Goal: Information Seeking & Learning: Learn about a topic

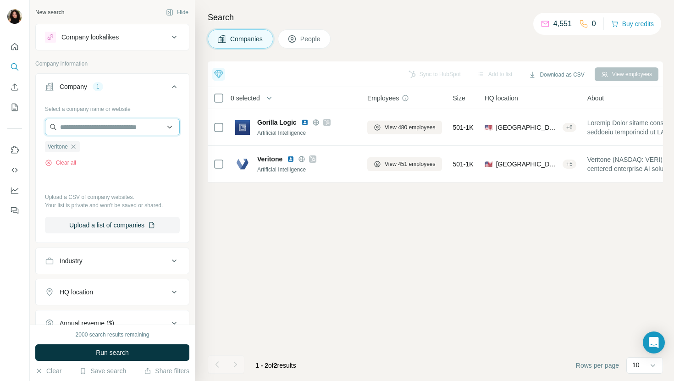
click at [132, 128] on input "text" at bounding box center [112, 127] width 135 height 17
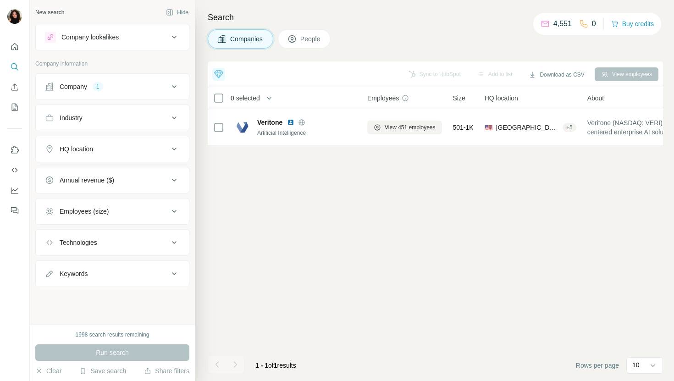
click at [145, 94] on button "Company 1" at bounding box center [112, 87] width 153 height 22
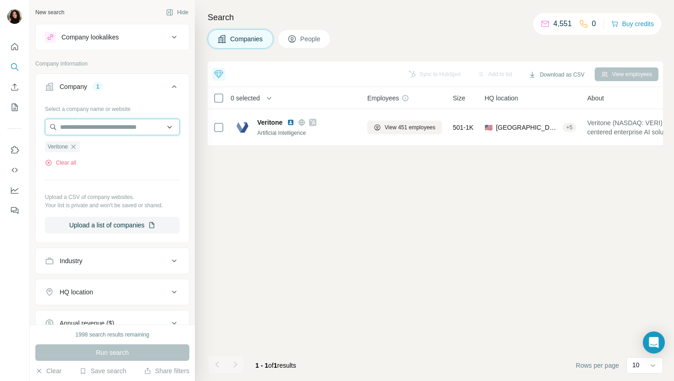
click at [119, 125] on input "text" at bounding box center [112, 127] width 135 height 17
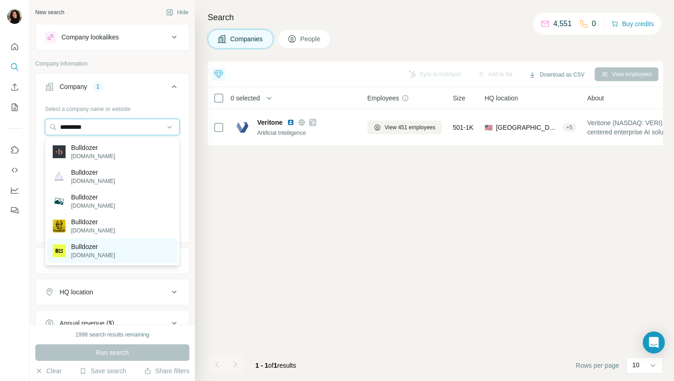
type input "*********"
click at [144, 250] on div "Bulldozer bulldozer-collective.com" at bounding box center [112, 250] width 130 height 25
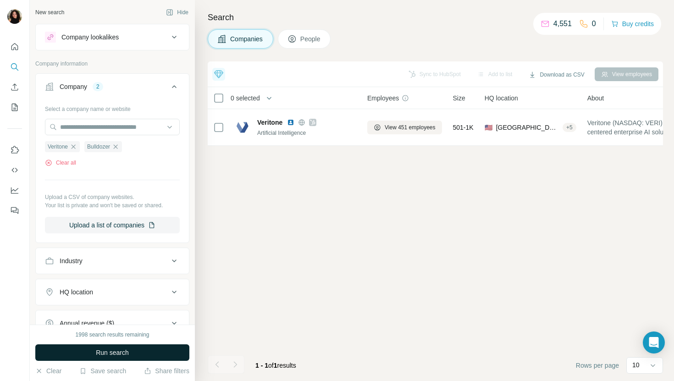
click at [134, 354] on button "Run search" at bounding box center [112, 352] width 154 height 17
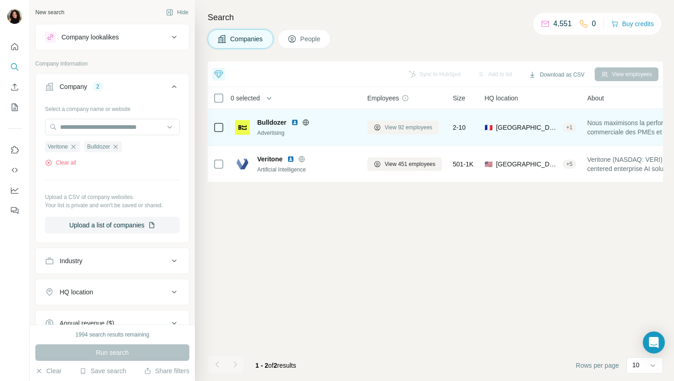
click at [388, 126] on span "View 92 employees" at bounding box center [409, 127] width 48 height 8
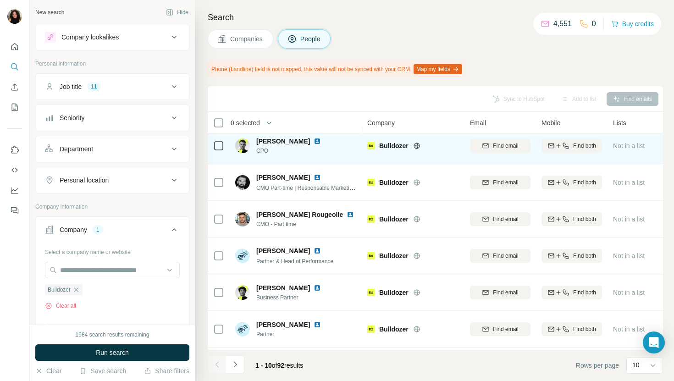
scroll to position [151, 0]
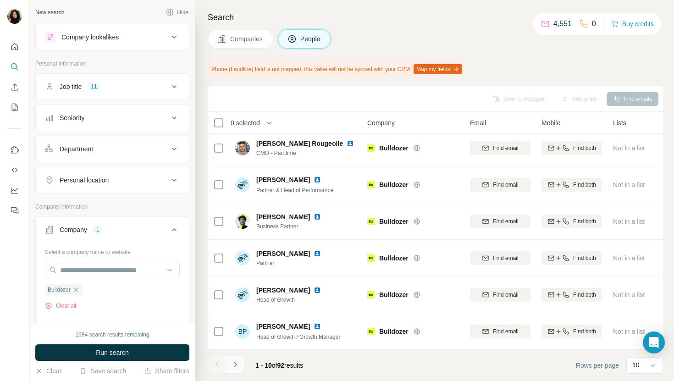
click at [237, 365] on icon "Navigate to next page" at bounding box center [235, 364] width 9 height 9
click at [240, 362] on button "Navigate to next page" at bounding box center [235, 364] width 18 height 18
click at [237, 367] on icon "Navigate to next page" at bounding box center [235, 364] width 9 height 9
click at [238, 360] on icon "Navigate to next page" at bounding box center [235, 364] width 9 height 9
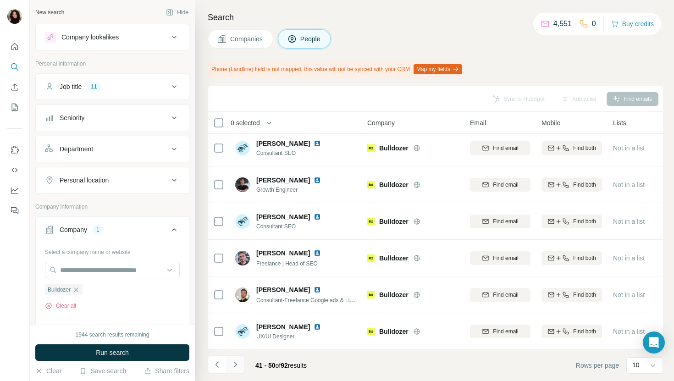
click at [237, 362] on icon "Navigate to next page" at bounding box center [235, 364] width 9 height 9
click at [239, 370] on button "Navigate to next page" at bounding box center [235, 364] width 18 height 18
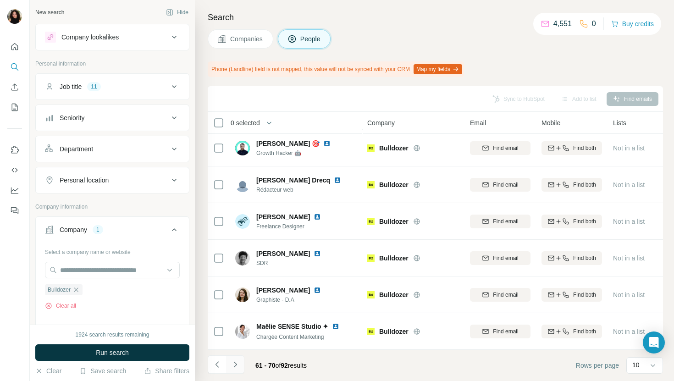
click at [239, 366] on icon "Navigate to next page" at bounding box center [235, 364] width 9 height 9
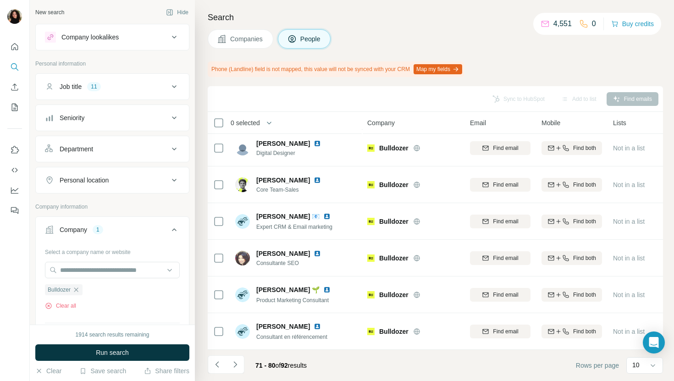
click at [235, 40] on span "Companies" at bounding box center [246, 38] width 33 height 9
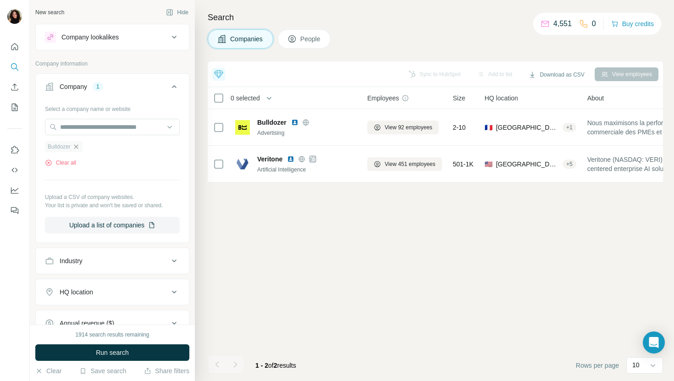
click at [79, 144] on icon "button" at bounding box center [75, 146] width 7 height 7
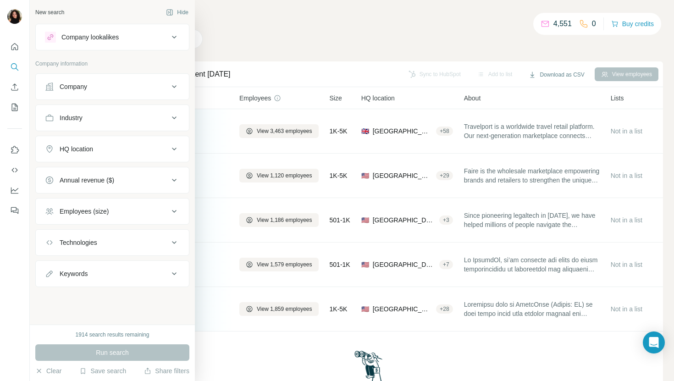
click at [49, 96] on button "Company" at bounding box center [112, 87] width 153 height 22
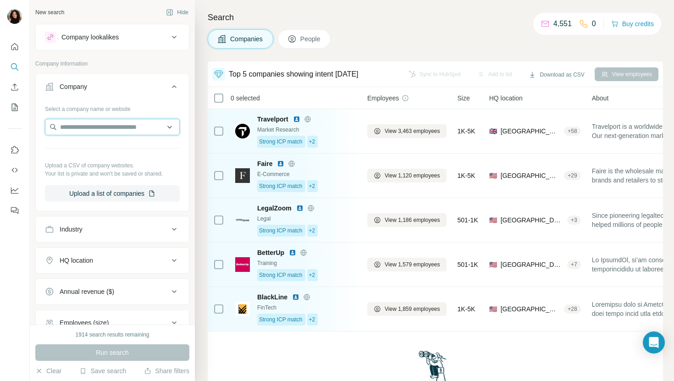
click at [80, 128] on input "text" at bounding box center [112, 127] width 135 height 17
paste input "**********"
type input "**********"
click at [141, 148] on div "Calsoft Inc. [DOMAIN_NAME]" at bounding box center [112, 151] width 130 height 25
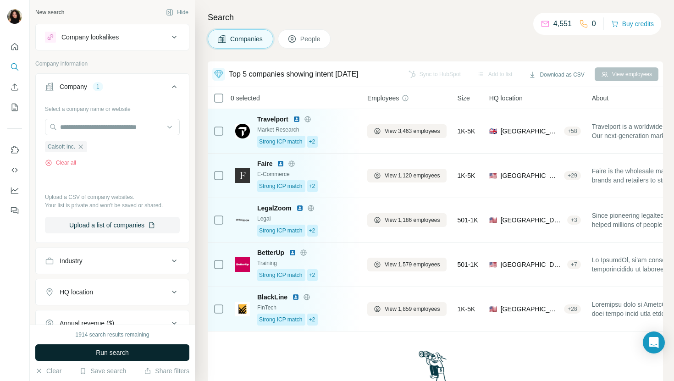
click at [102, 354] on span "Run search" at bounding box center [112, 352] width 33 height 9
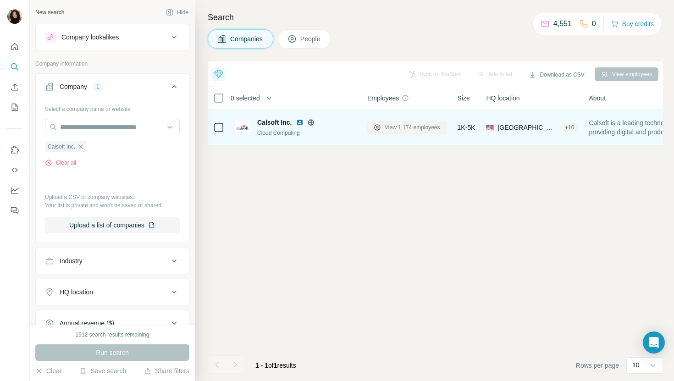
click at [397, 130] on span "View 1,174 employees" at bounding box center [412, 127] width 55 height 8
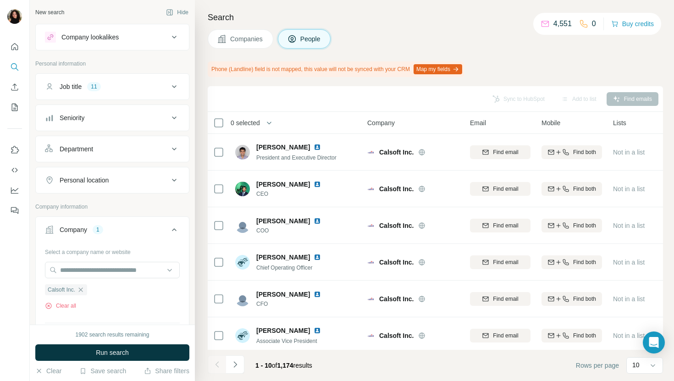
click at [171, 341] on div "1902 search results remaining Run search Clear Save search Share filters" at bounding box center [112, 353] width 165 height 56
click at [166, 353] on button "Run search" at bounding box center [112, 352] width 154 height 17
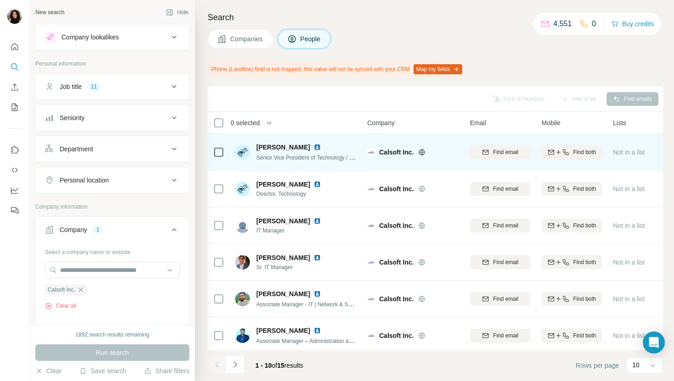
click at [314, 148] on img at bounding box center [317, 147] width 7 height 7
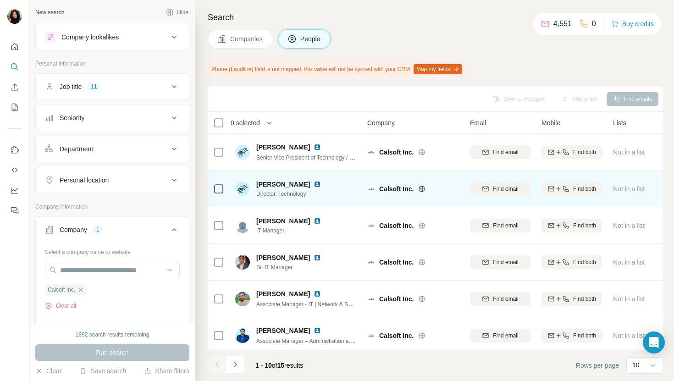
click at [314, 183] on img at bounding box center [317, 184] width 7 height 7
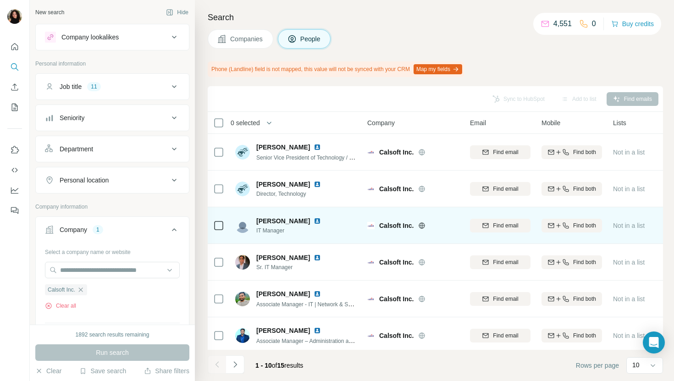
click at [318, 222] on img at bounding box center [317, 220] width 7 height 7
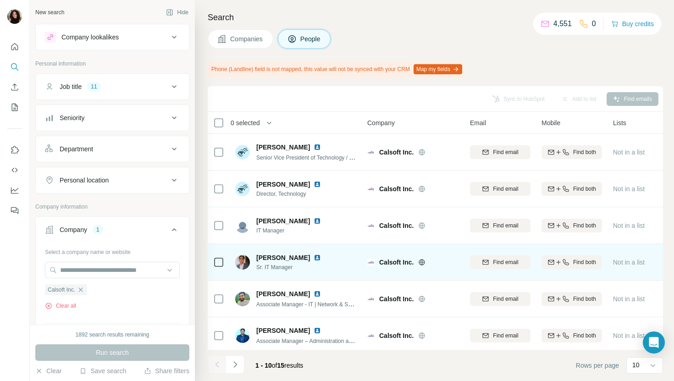
click at [314, 256] on img at bounding box center [317, 257] width 7 height 7
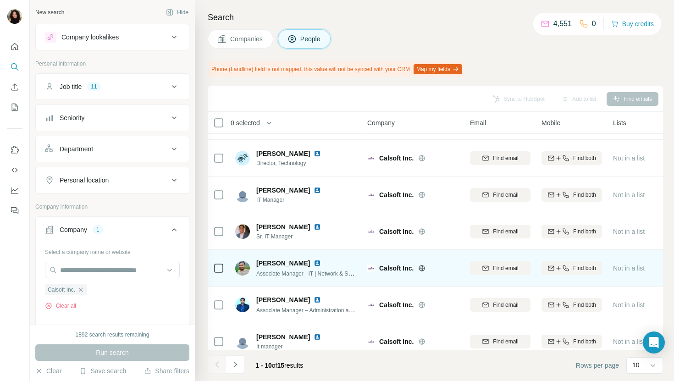
scroll to position [67, 0]
click at [314, 265] on img at bounding box center [317, 263] width 7 height 7
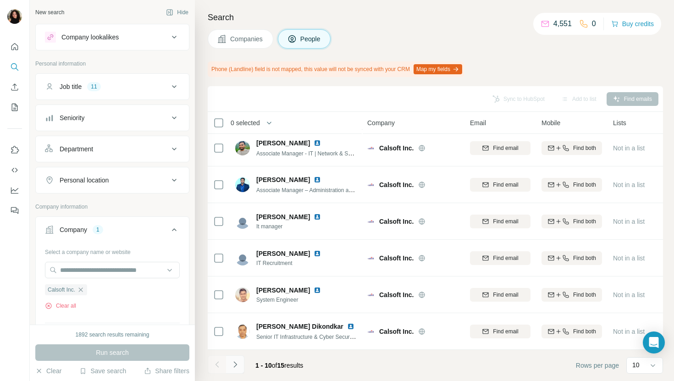
click at [238, 362] on icon "Navigate to next page" at bounding box center [235, 364] width 9 height 9
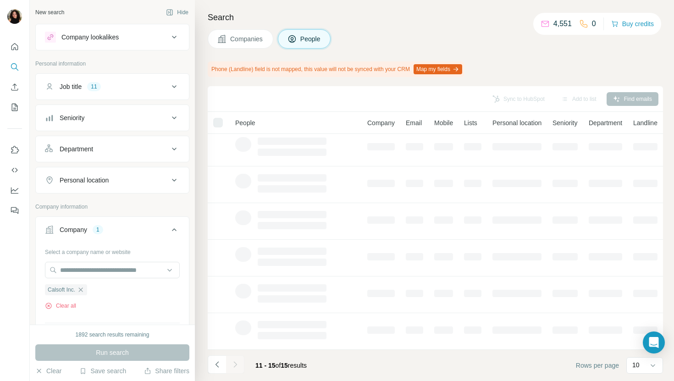
scroll to position [0, 0]
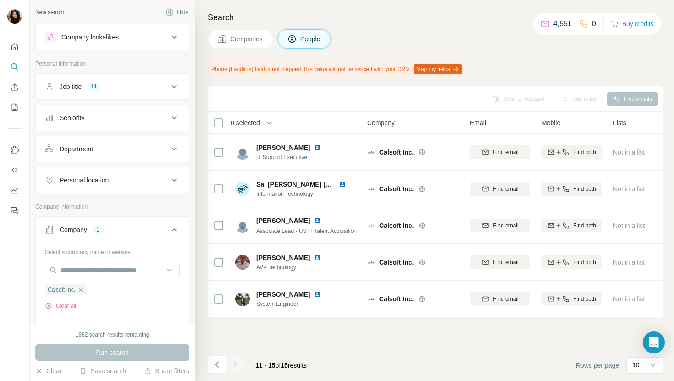
click at [239, 31] on button "Companies" at bounding box center [241, 38] width 66 height 19
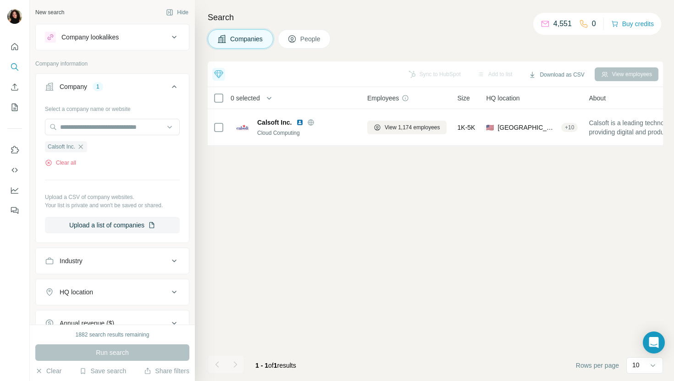
click at [113, 115] on div "Select a company name or website Calsoft Inc. Clear all Upload a CSV of company…" at bounding box center [112, 167] width 135 height 132
click at [114, 126] on input "text" at bounding box center [112, 127] width 135 height 17
paste input "**********"
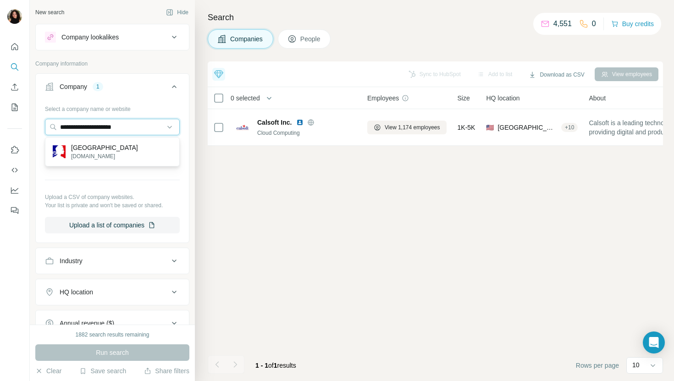
type input "**********"
click at [136, 148] on p "[GEOGRAPHIC_DATA]" at bounding box center [104, 147] width 67 height 9
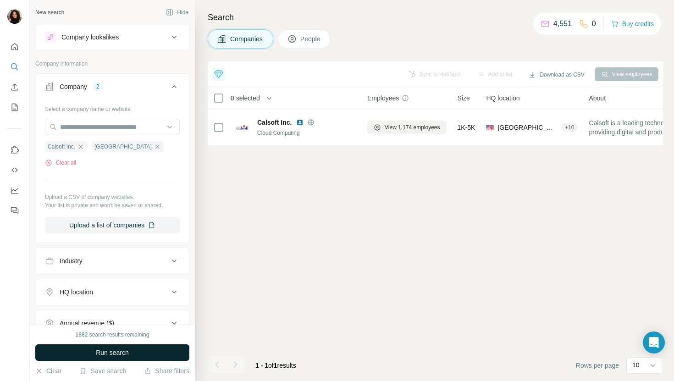
click at [115, 349] on span "Run search" at bounding box center [112, 352] width 33 height 9
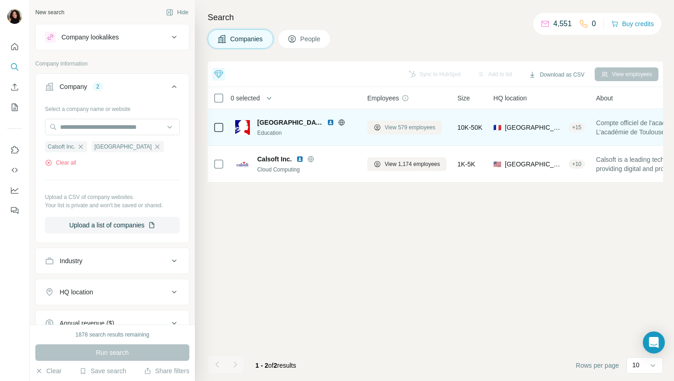
click at [413, 130] on span "View 579 employees" at bounding box center [410, 127] width 51 height 8
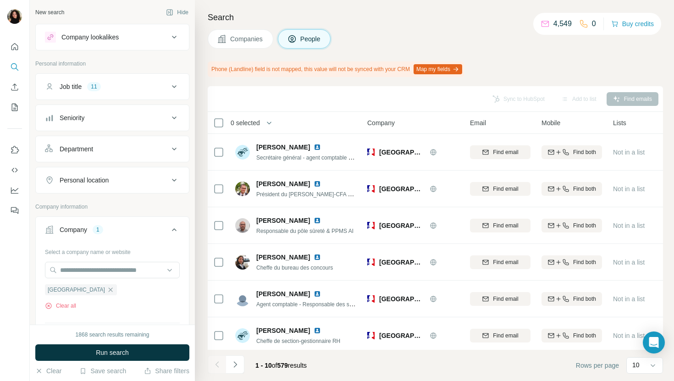
click at [241, 42] on span "Companies" at bounding box center [246, 38] width 33 height 9
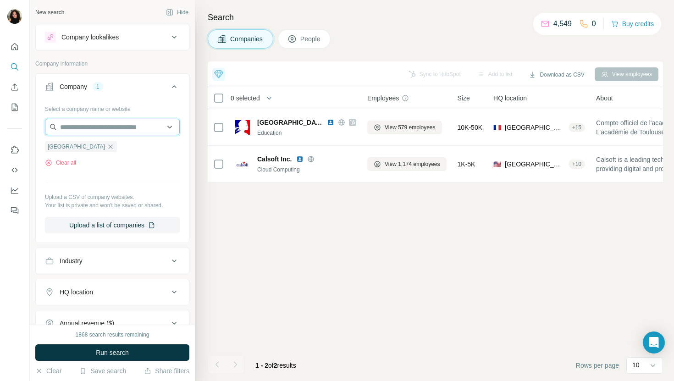
click at [100, 120] on input "text" at bounding box center [112, 127] width 135 height 17
paste input "**********"
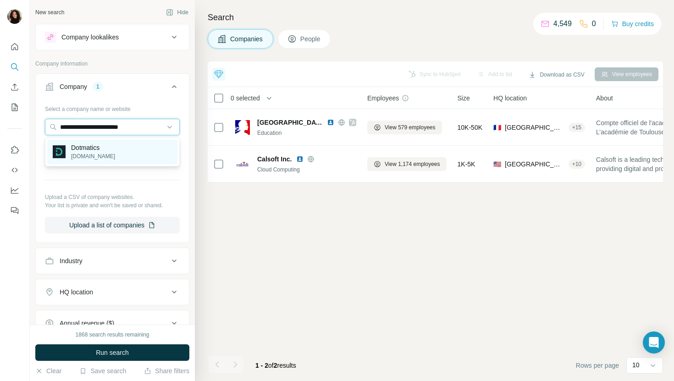
type input "**********"
click at [122, 151] on div "Dotmatics [DOMAIN_NAME]" at bounding box center [112, 151] width 130 height 25
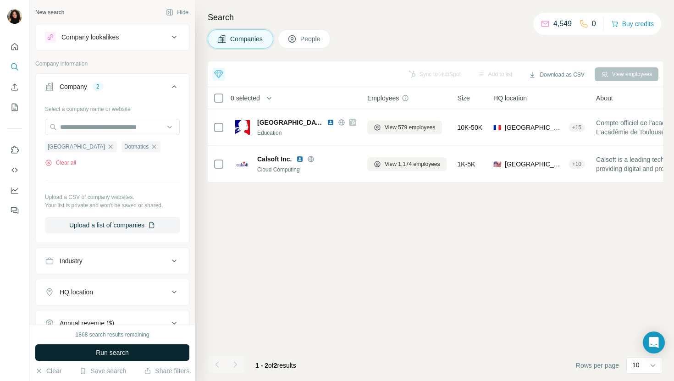
click at [133, 347] on button "Run search" at bounding box center [112, 352] width 154 height 17
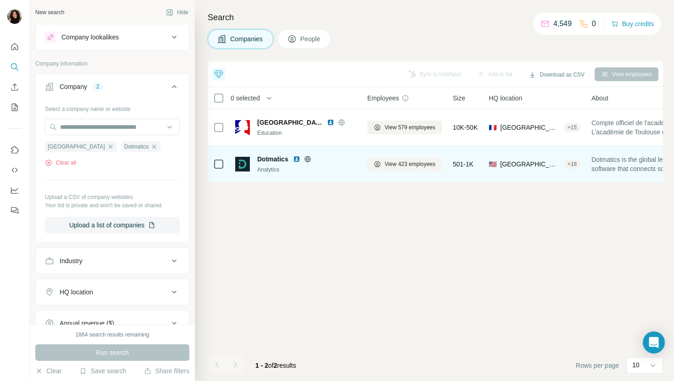
click at [412, 171] on div "View 423 employees" at bounding box center [404, 163] width 75 height 25
click at [412, 167] on span "View 423 employees" at bounding box center [410, 164] width 51 height 8
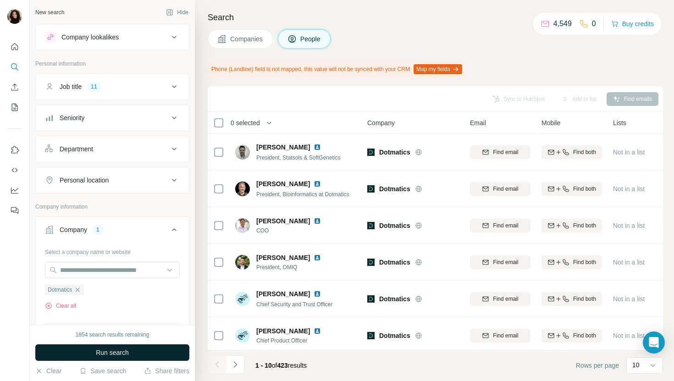
click at [169, 351] on button "Run search" at bounding box center [112, 352] width 154 height 17
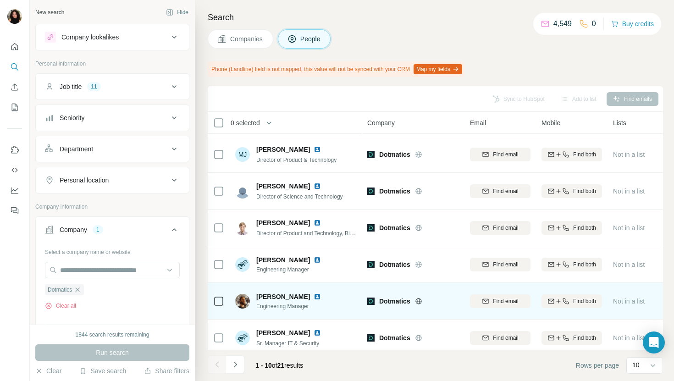
scroll to position [151, 0]
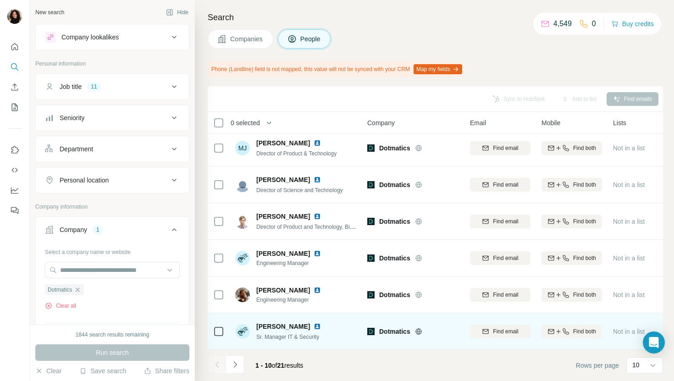
click at [314, 324] on img at bounding box center [317, 326] width 7 height 7
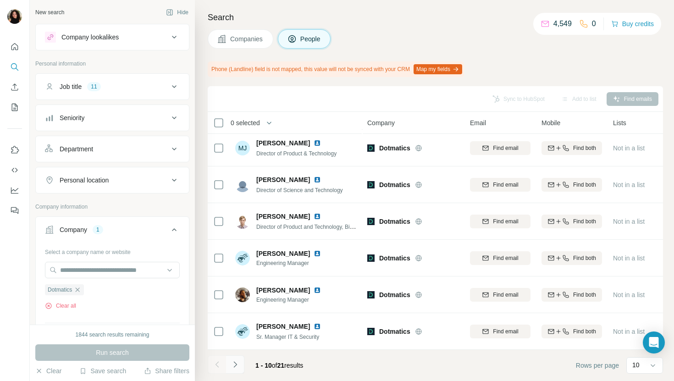
click at [238, 365] on icon "Navigate to next page" at bounding box center [235, 364] width 9 height 9
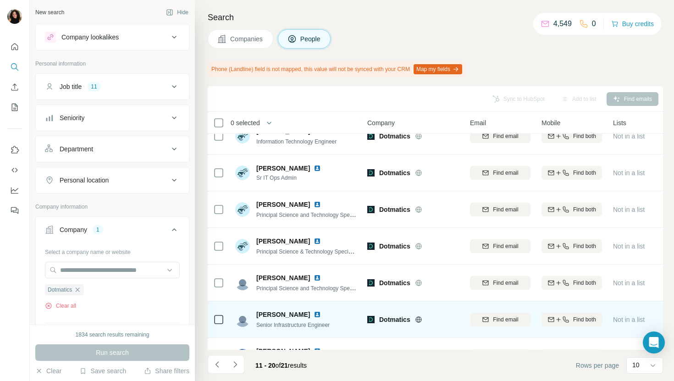
scroll to position [0, 0]
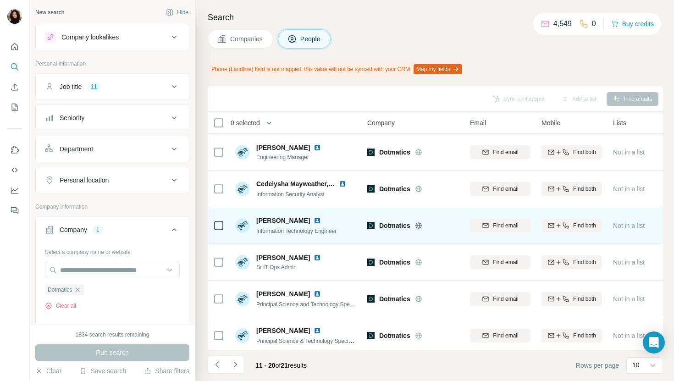
click at [314, 219] on img at bounding box center [317, 220] width 7 height 7
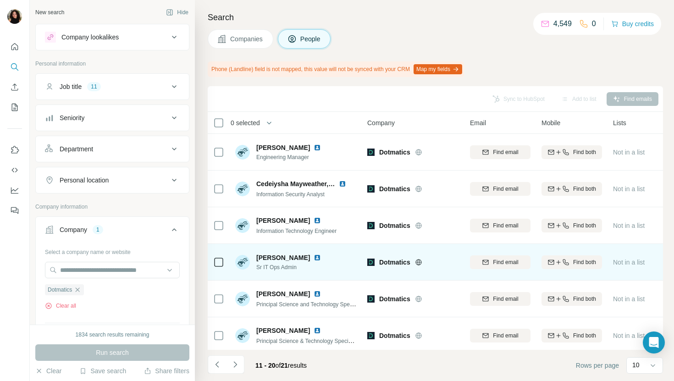
click at [317, 257] on img at bounding box center [317, 257] width 7 height 7
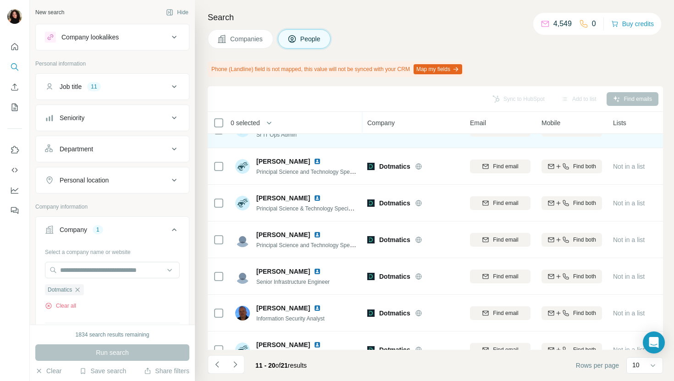
scroll to position [151, 0]
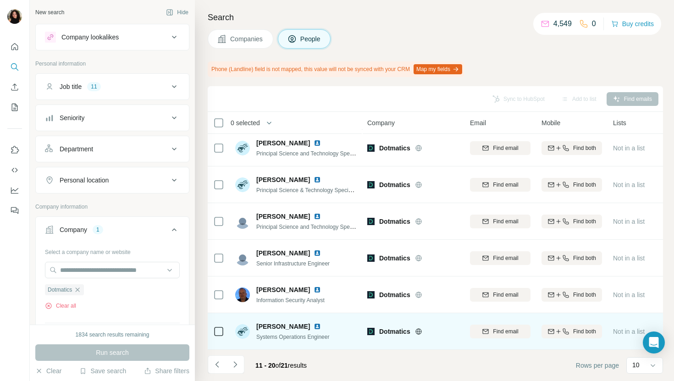
click at [314, 327] on img at bounding box center [317, 326] width 7 height 7
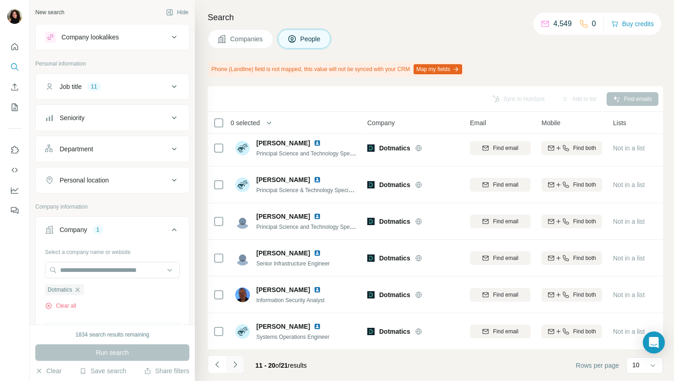
click at [235, 369] on icon "Navigate to next page" at bounding box center [235, 364] width 9 height 9
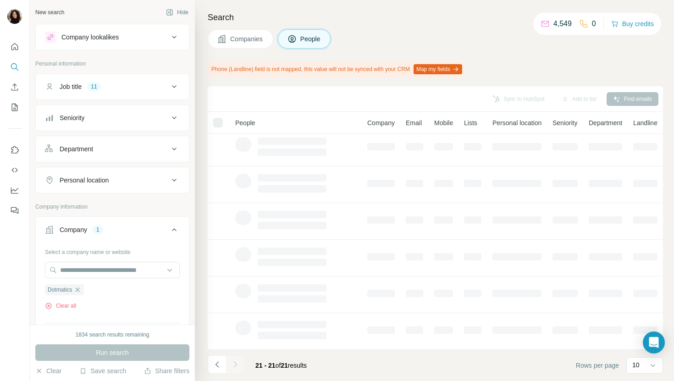
scroll to position [0, 0]
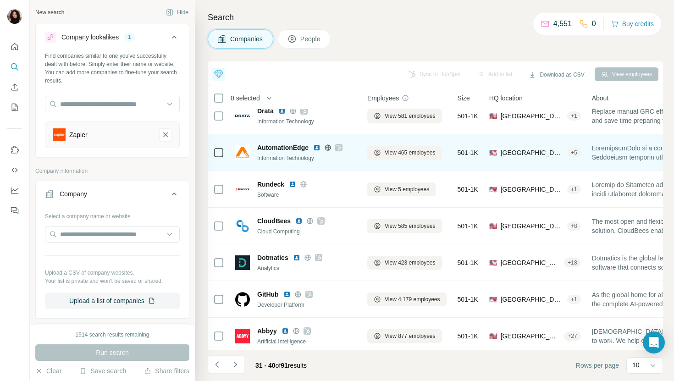
scroll to position [86, 0]
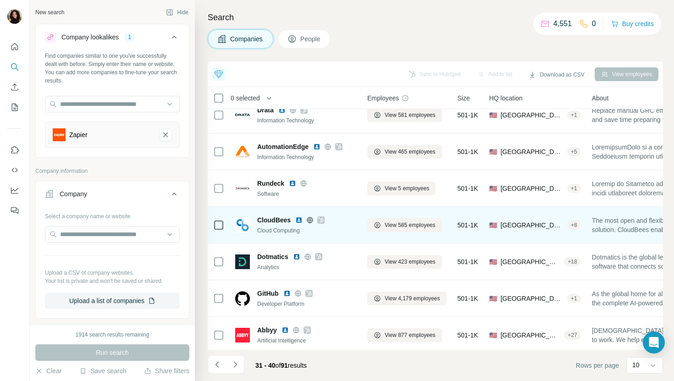
click at [300, 221] on img at bounding box center [298, 219] width 7 height 7
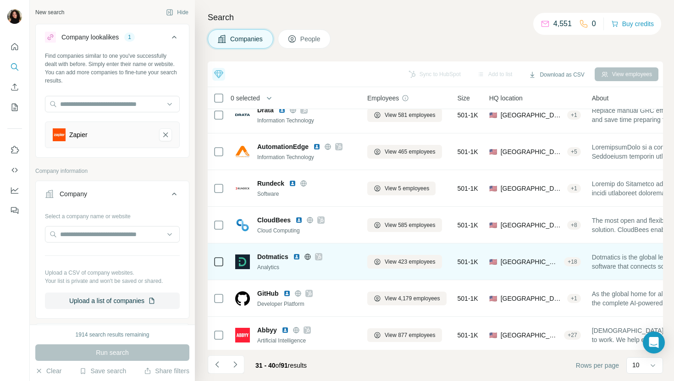
click at [296, 255] on img at bounding box center [296, 256] width 7 height 7
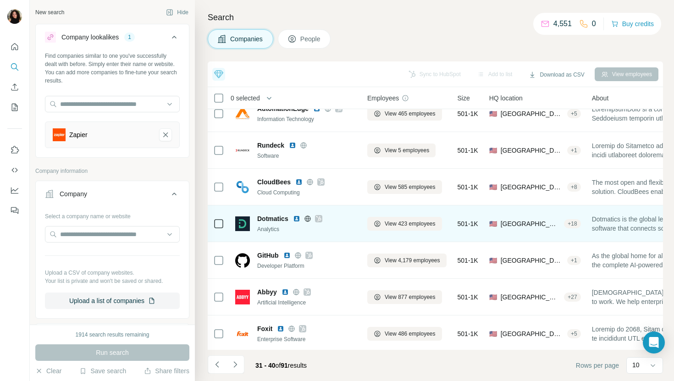
scroll to position [126, 0]
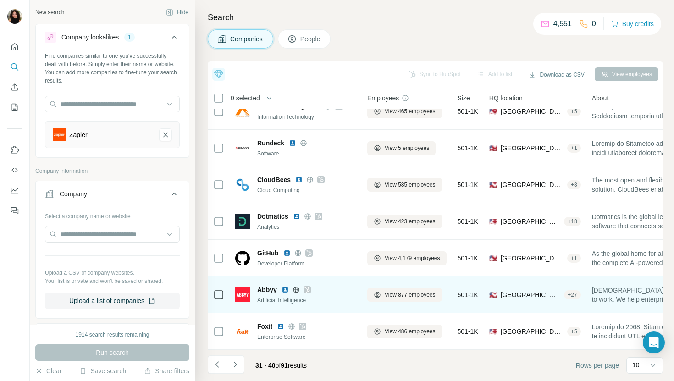
click at [287, 288] on img at bounding box center [285, 289] width 7 height 7
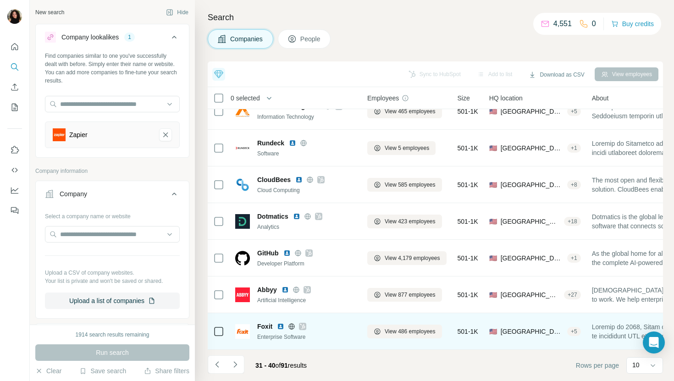
click at [283, 323] on img at bounding box center [280, 326] width 7 height 7
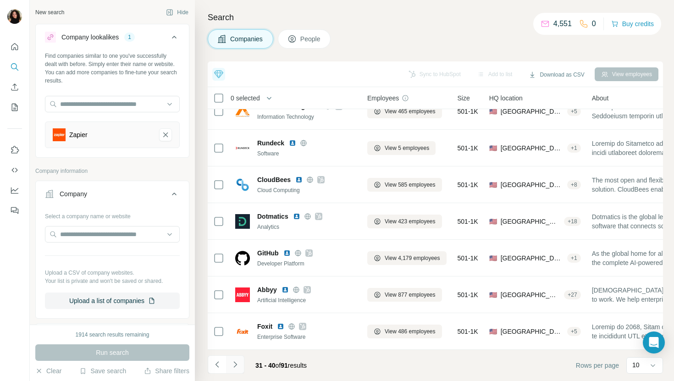
click at [236, 360] on icon "Navigate to next page" at bounding box center [235, 364] width 9 height 9
